Goal: Check status: Check status

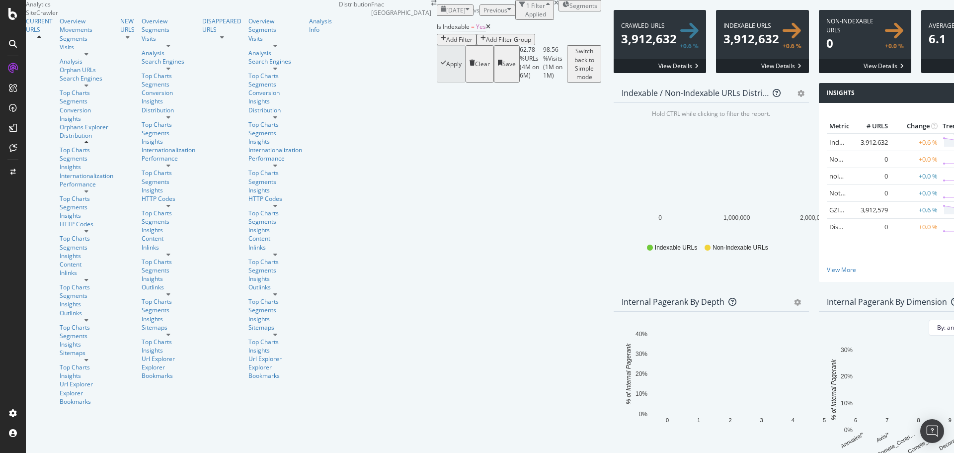
scroll to position [355, 0]
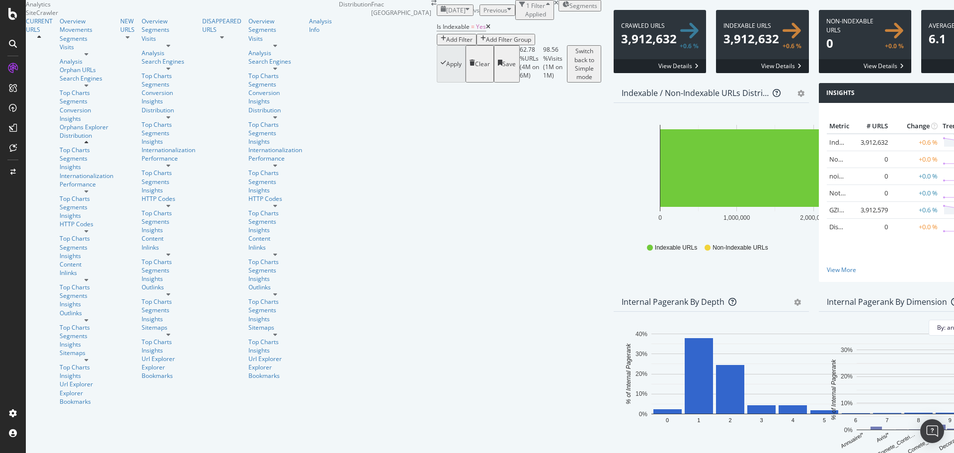
drag, startPoint x: 389, startPoint y: 209, endPoint x: 131, endPoint y: 129, distance: 270.1
copy tbody "1 1,044 N/A 2 22,314 N/A 3 101,611 N/A 4 1,562,043 N/A 5 653,591 N/A 6 160,704 …"
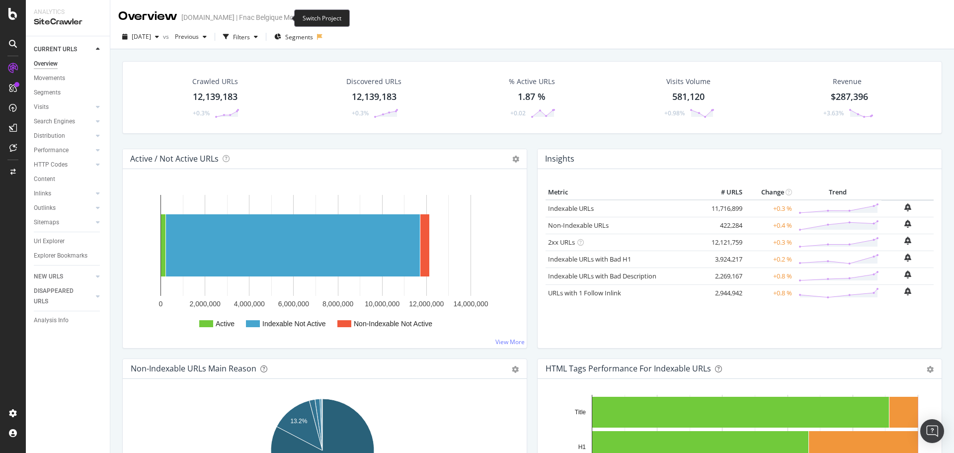
click at [308, 21] on icon "arrow-right-arrow-left" at bounding box center [311, 17] width 6 height 7
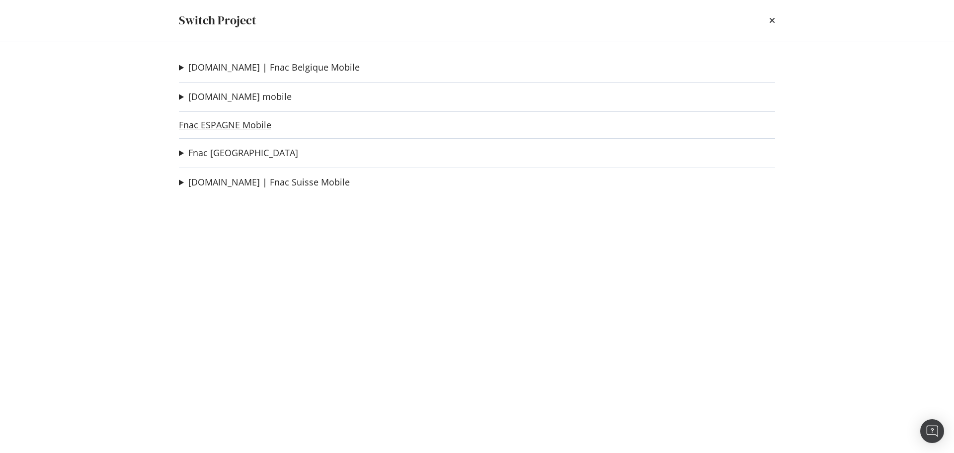
click at [250, 121] on link "Fnac ESPAGNE Mobile" at bounding box center [225, 125] width 92 height 10
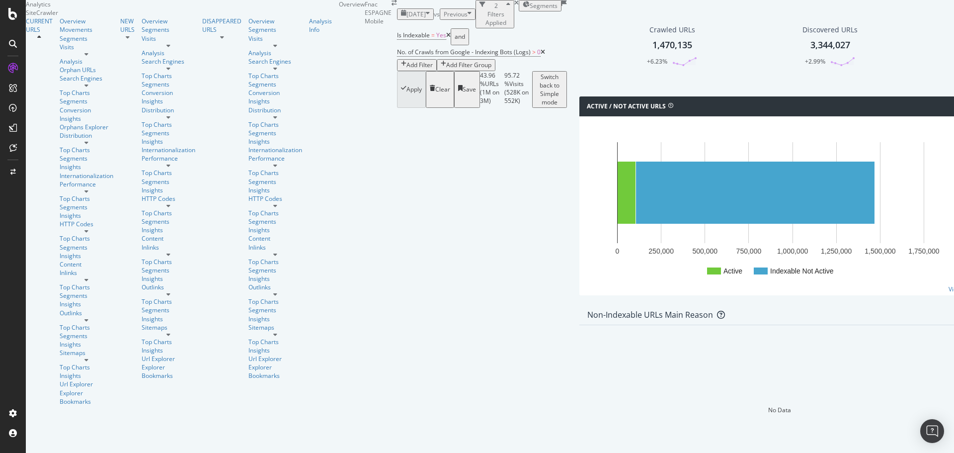
click at [407, 18] on span "2024 Jul. 1st" at bounding box center [416, 14] width 19 height 8
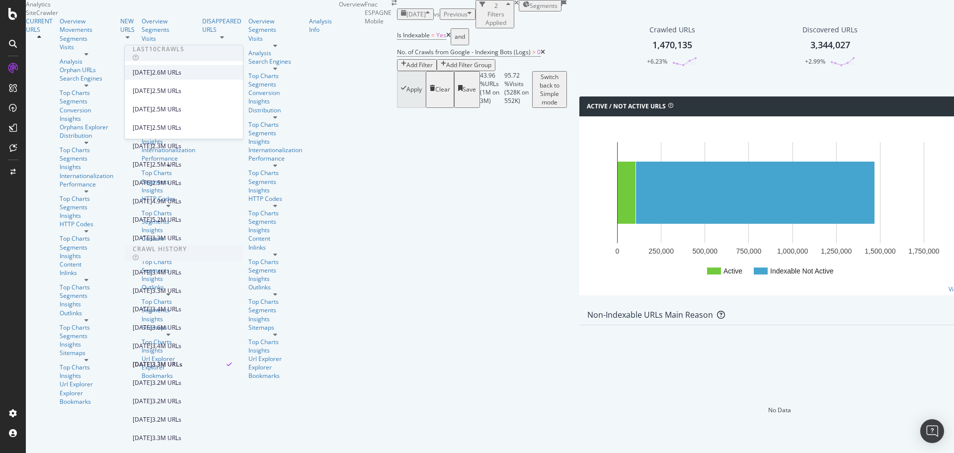
click at [187, 68] on div "2025 Sep. 1st 2.6M URLs" at bounding box center [177, 72] width 88 height 9
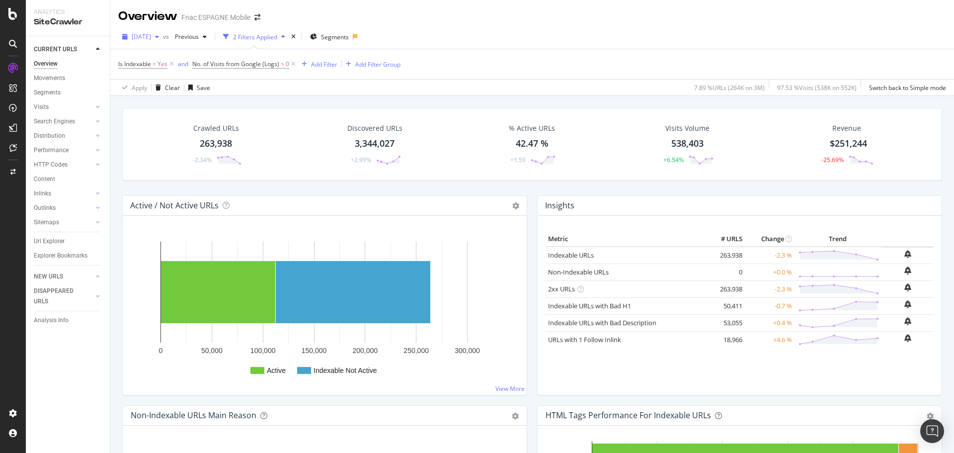
click at [151, 36] on span "2024 Jul. 1st" at bounding box center [141, 36] width 19 height 8
click at [160, 74] on div "[DATE]" at bounding box center [159, 72] width 53 height 9
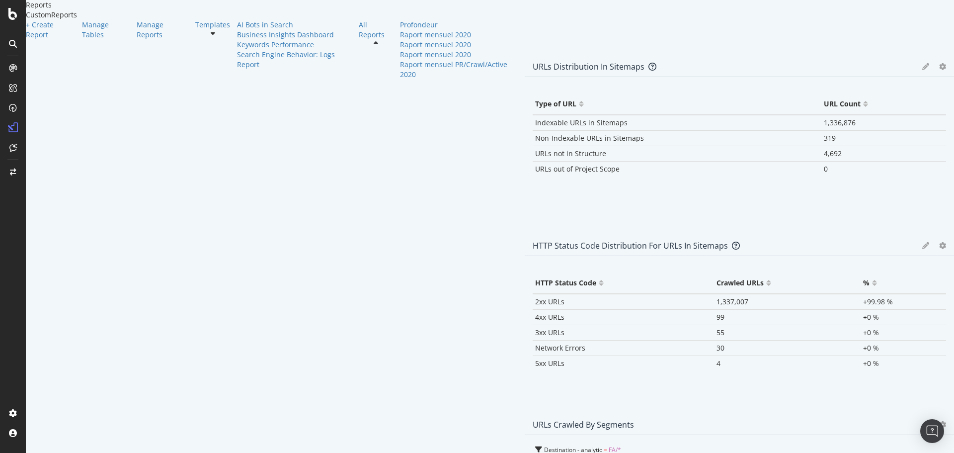
scroll to position [498, 0]
